Goal: Entertainment & Leisure: Consume media (video, audio)

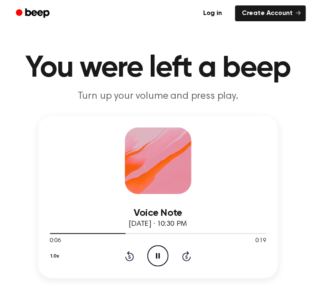
click at [156, 257] on icon at bounding box center [158, 255] width 4 height 5
click at [156, 257] on icon at bounding box center [158, 255] width 5 height 5
click at [146, 260] on div "1.0x Rewind 5 seconds Pause Audio Skip 5 seconds" at bounding box center [158, 255] width 216 height 21
click at [162, 260] on icon "Pause Audio" at bounding box center [157, 255] width 21 height 21
click at [162, 260] on icon "Play Audio" at bounding box center [157, 255] width 21 height 21
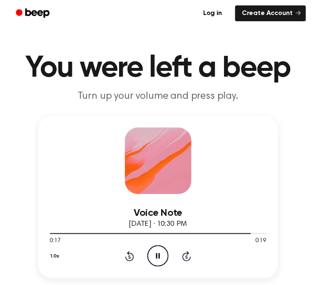
click at [159, 256] on icon at bounding box center [158, 255] width 4 height 5
click at [159, 256] on icon at bounding box center [158, 255] width 5 height 5
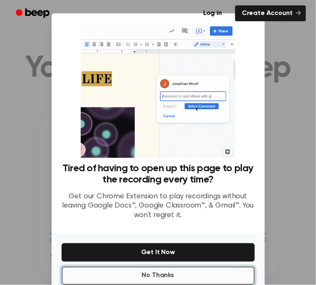
click at [160, 274] on button "No Thanks" at bounding box center [158, 275] width 193 height 18
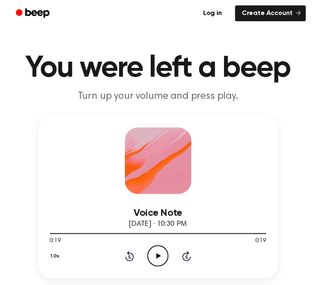
click at [158, 261] on icon "Play Audio" at bounding box center [157, 255] width 21 height 21
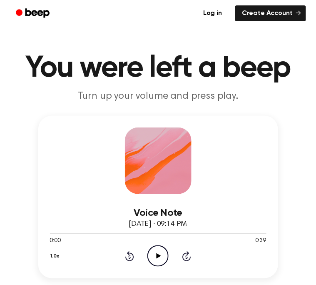
click at [82, 198] on div "Voice Note October 1, 2025 · 09:14 PM 0:00 0:39 Your browser does not support t…" at bounding box center [158, 230] width 216 height 72
click at [47, 78] on h1 "You were left a beep" at bounding box center [158, 68] width 296 height 30
click at [55, 59] on h1 "You were left a beep" at bounding box center [158, 68] width 296 height 30
click at [65, 62] on h1 "You were left a beep" at bounding box center [158, 68] width 296 height 30
click at [116, 74] on h1 "You were left a beep" at bounding box center [158, 68] width 296 height 30
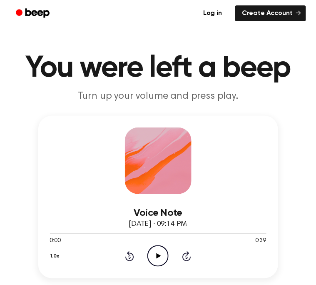
click at [71, 72] on h1 "You were left a beep" at bounding box center [158, 68] width 296 height 30
click at [99, 70] on h1 "You were left a beep" at bounding box center [158, 68] width 296 height 30
click at [102, 99] on p "Turn up your volume and press play." at bounding box center [158, 96] width 296 height 12
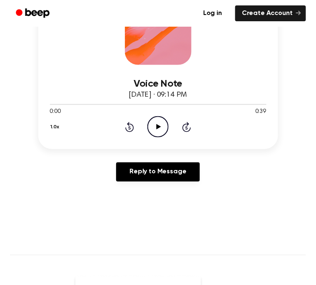
click at [152, 120] on icon "Play Audio" at bounding box center [157, 126] width 21 height 21
click at [154, 132] on icon "Pause Audio" at bounding box center [157, 126] width 21 height 21
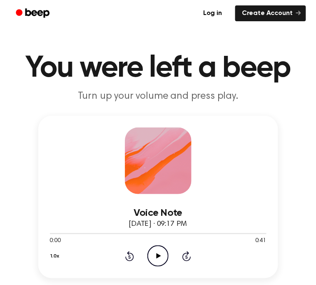
click at [157, 253] on icon at bounding box center [158, 255] width 5 height 5
click at [164, 262] on icon "Pause Audio" at bounding box center [157, 255] width 21 height 21
click at [166, 257] on icon "Play Audio" at bounding box center [157, 255] width 21 height 21
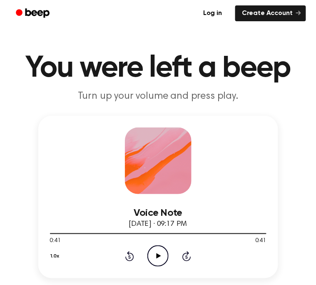
click at [157, 254] on icon at bounding box center [158, 255] width 5 height 5
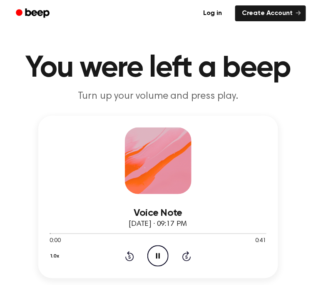
click at [157, 254] on icon "Pause Audio" at bounding box center [157, 255] width 21 height 21
click at [157, 254] on icon at bounding box center [158, 255] width 5 height 5
click at [157, 254] on icon "Pause Audio" at bounding box center [157, 255] width 21 height 21
click at [227, 171] on div "Voice Note [DATE] · 09:17 PM 0:11 0:41 Your browser does not support the [objec…" at bounding box center [158, 197] width 240 height 162
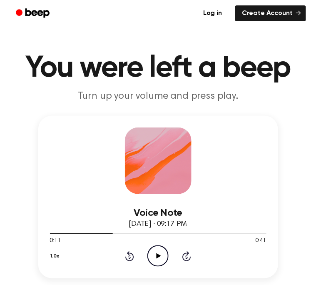
click at [227, 171] on div "Voice Note [DATE] · 09:17 PM 0:11 0:41 Your browser does not support the [objec…" at bounding box center [158, 197] width 240 height 162
click at [16, 120] on div "Voice Note [DATE] · 09:17 PM 0:11 0:41 Your browser does not support the [objec…" at bounding box center [158, 216] width 296 height 201
click at [99, 121] on div "Voice Note [DATE] · 09:17 PM 0:11 0:41 Your browser does not support the [objec…" at bounding box center [158, 197] width 240 height 162
